Goal: Information Seeking & Learning: Learn about a topic

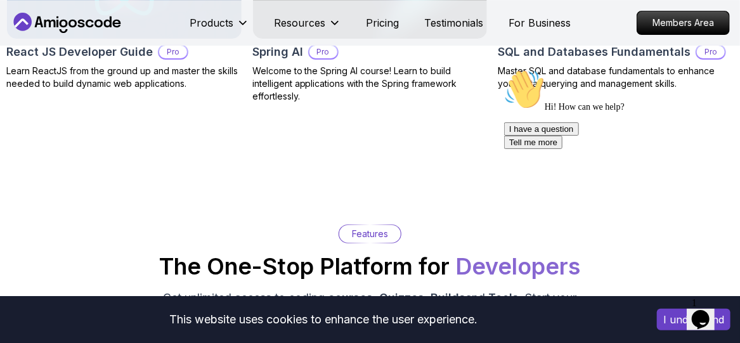
scroll to position [1637, 0]
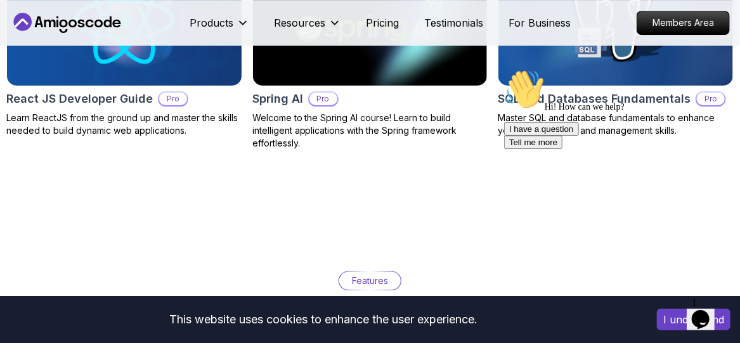
click at [233, 79] on img at bounding box center [124, 20] width 246 height 138
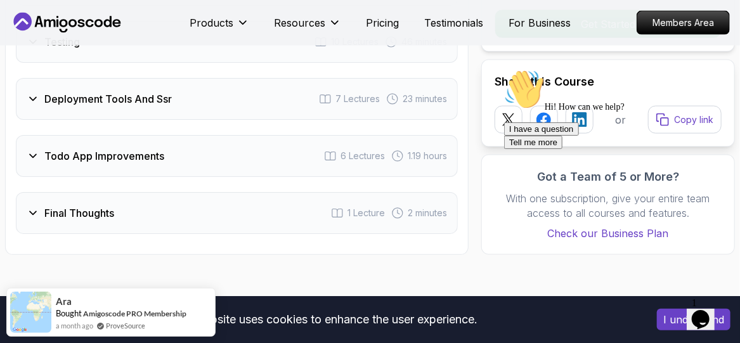
scroll to position [2669, 0]
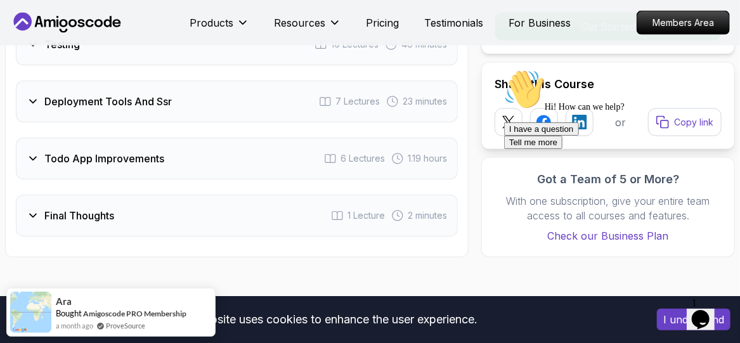
click at [247, 103] on div "Deployment Tools And Ssr 7 Lectures 23 minutes" at bounding box center [237, 102] width 442 height 42
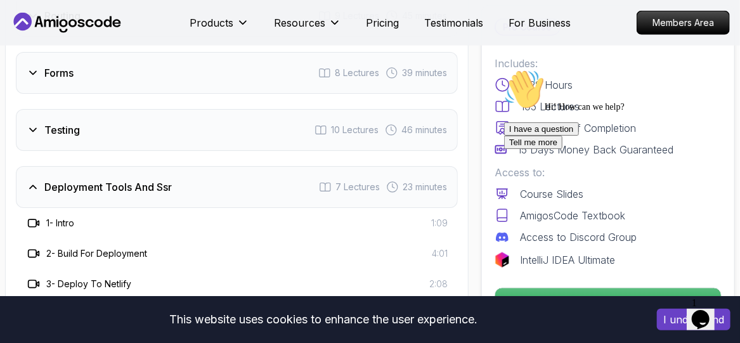
scroll to position [2521, 0]
click at [228, 166] on div "Todo 2 Lectures Getting Started 5 Lectures 21 minutes Project Setup 5 Lectures …" at bounding box center [237, 9] width 442 height 1054
click at [244, 145] on div "Testing 10 Lectures 46 minutes" at bounding box center [237, 131] width 442 height 42
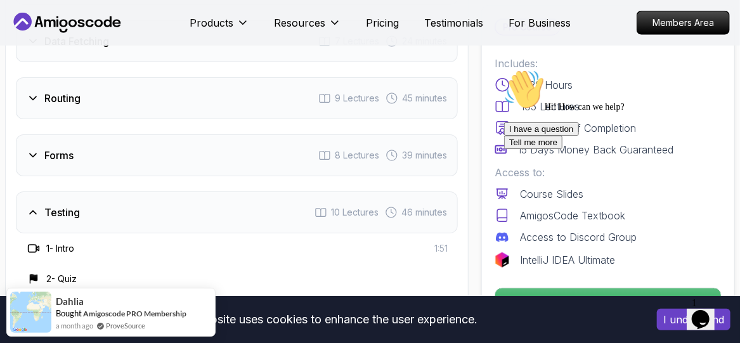
scroll to position [2433, 0]
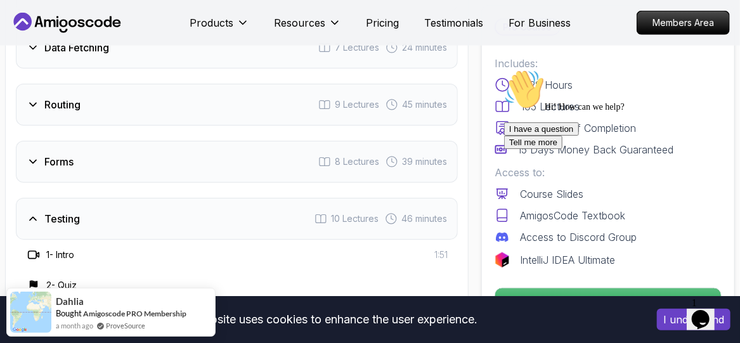
click at [261, 114] on div "Routing 9 Lectures 45 minutes" at bounding box center [237, 105] width 442 height 42
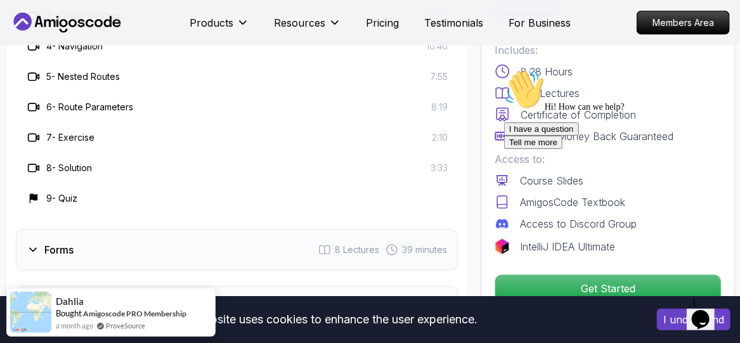
scroll to position [2603, 0]
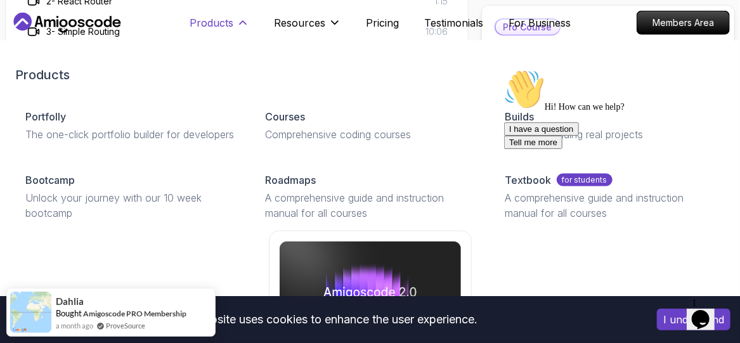
click at [235, 26] on button "Products" at bounding box center [219, 27] width 59 height 25
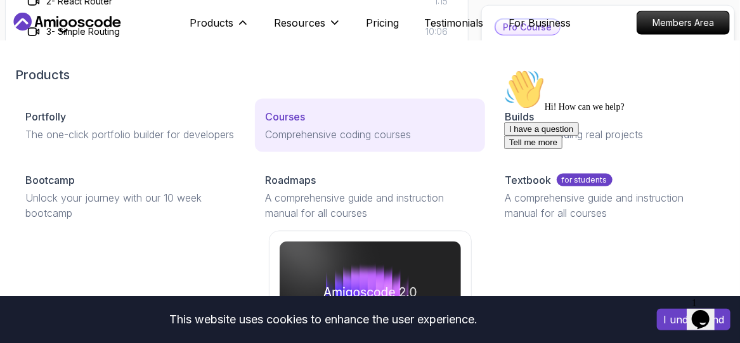
click at [285, 122] on p "Courses" at bounding box center [285, 116] width 40 height 15
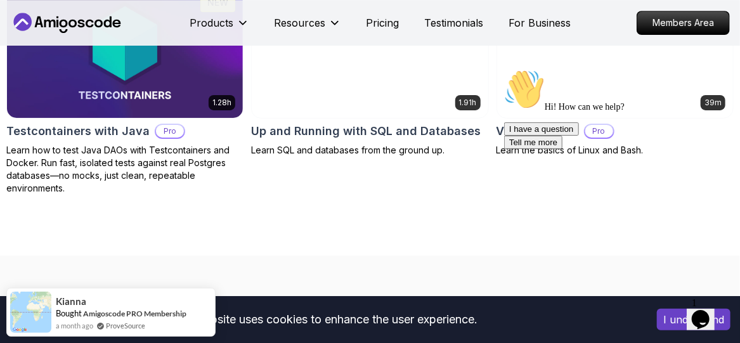
scroll to position [3592, 0]
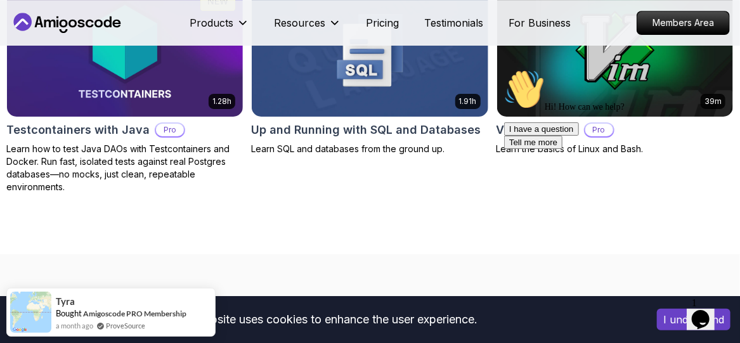
click at [703, 310] on icon "$i18n('chat', 'chat_widget')" at bounding box center [700, 319] width 18 height 19
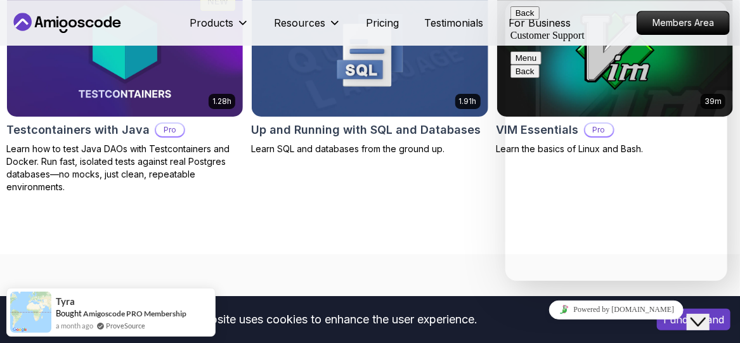
click at [505, 1] on textarea at bounding box center [505, 1] width 0 height 0
type textarea "hi"
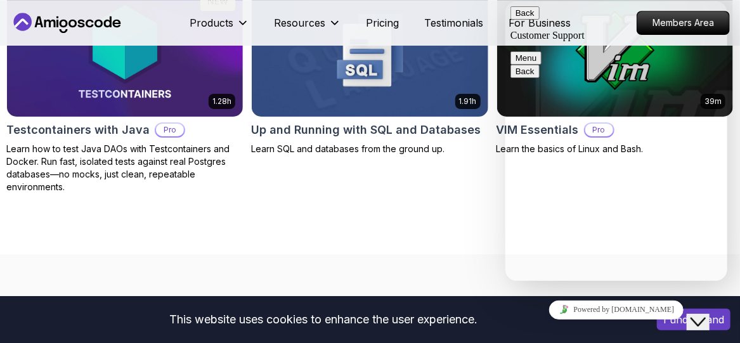
scroll to position [285, 0]
